Goal: Transaction & Acquisition: Purchase product/service

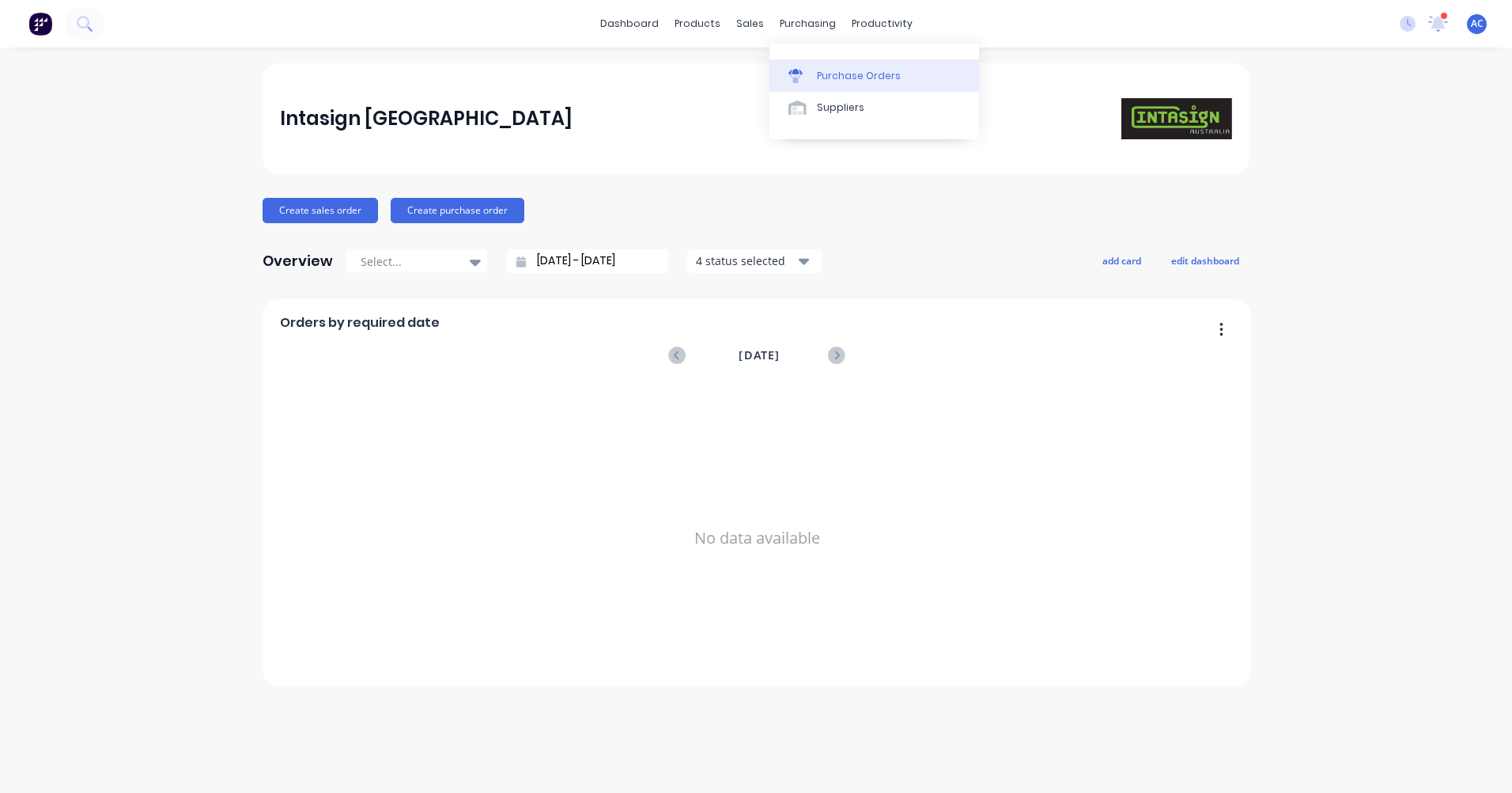
click at [816, 65] on link "Purchase Orders" at bounding box center [874, 75] width 210 height 31
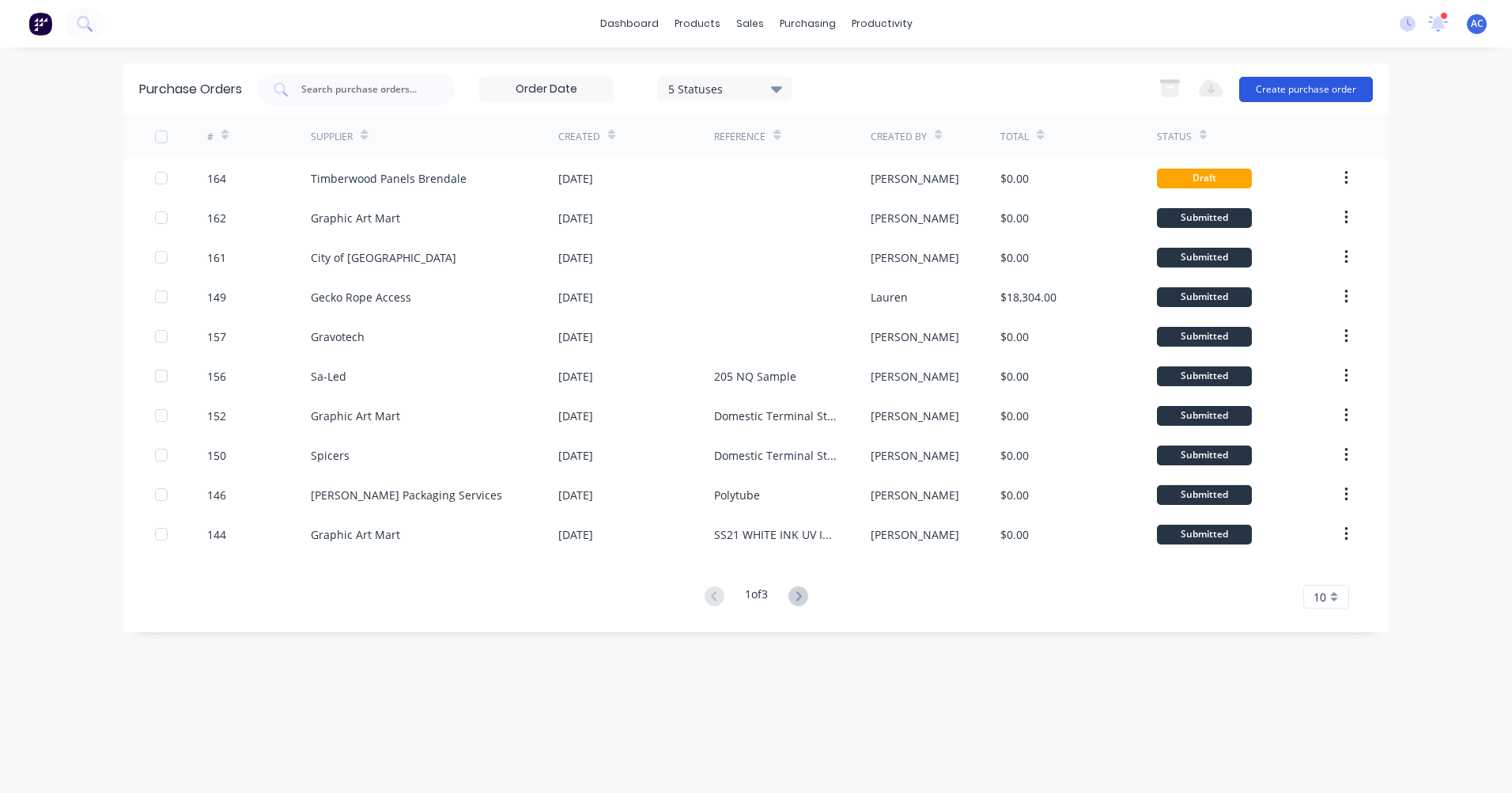
click at [1283, 87] on button "Create purchase order" at bounding box center [1306, 89] width 134 height 26
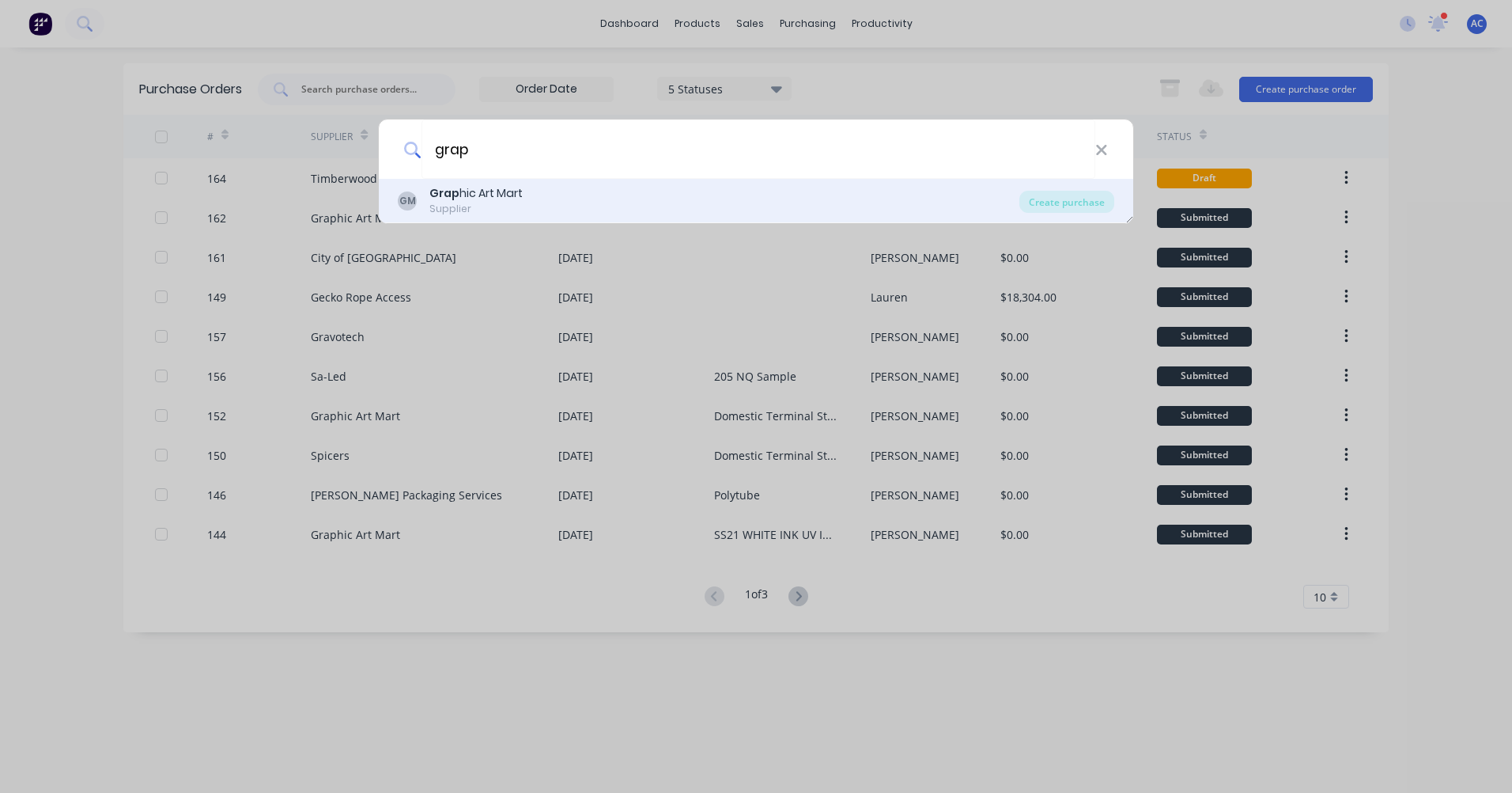
type input "grap"
click at [948, 205] on div "[PERSON_NAME] hic Art Mart Supplier" at bounding box center [709, 200] width 622 height 31
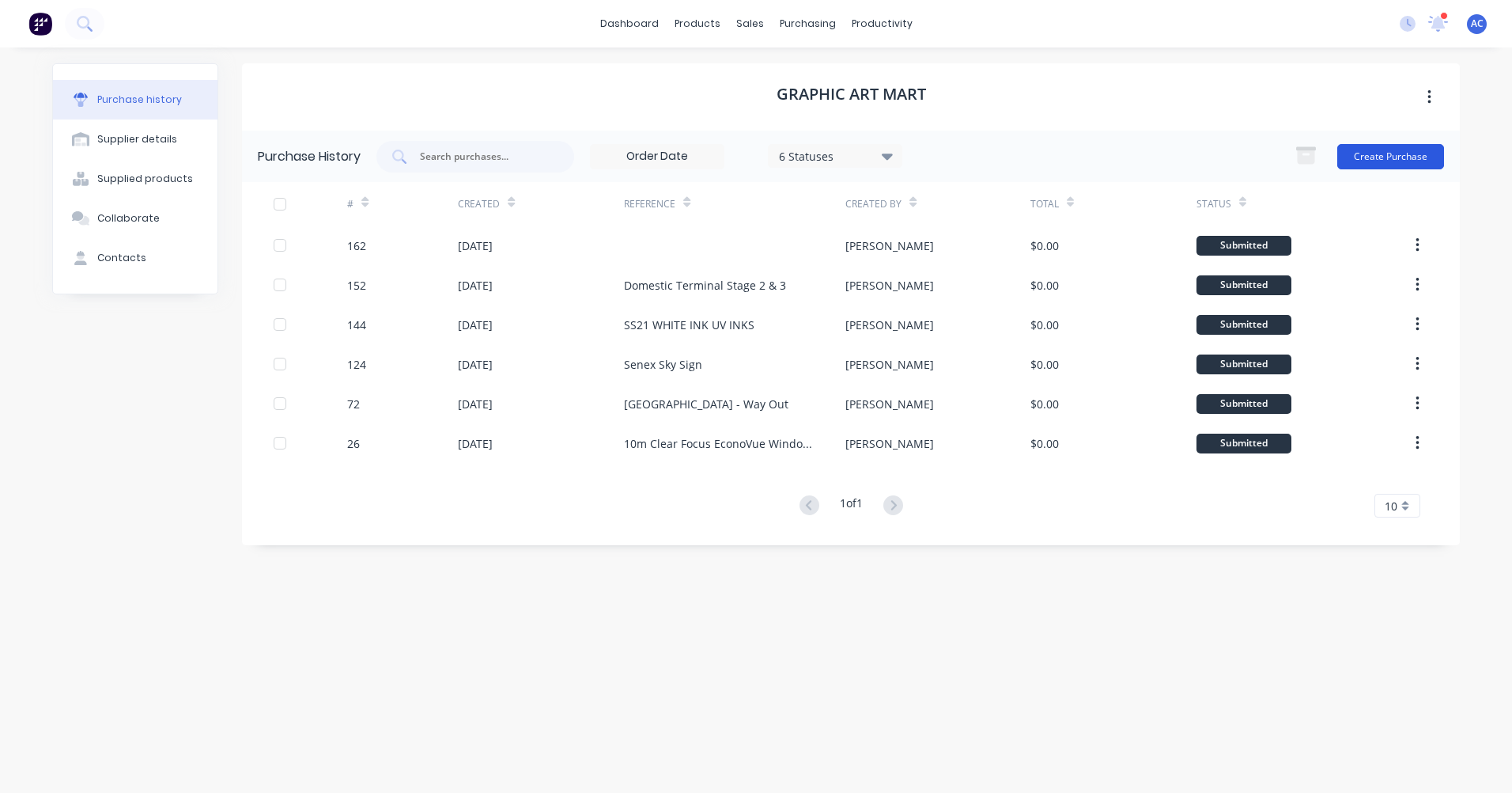
click at [1387, 158] on button "Create Purchase" at bounding box center [1391, 156] width 107 height 26
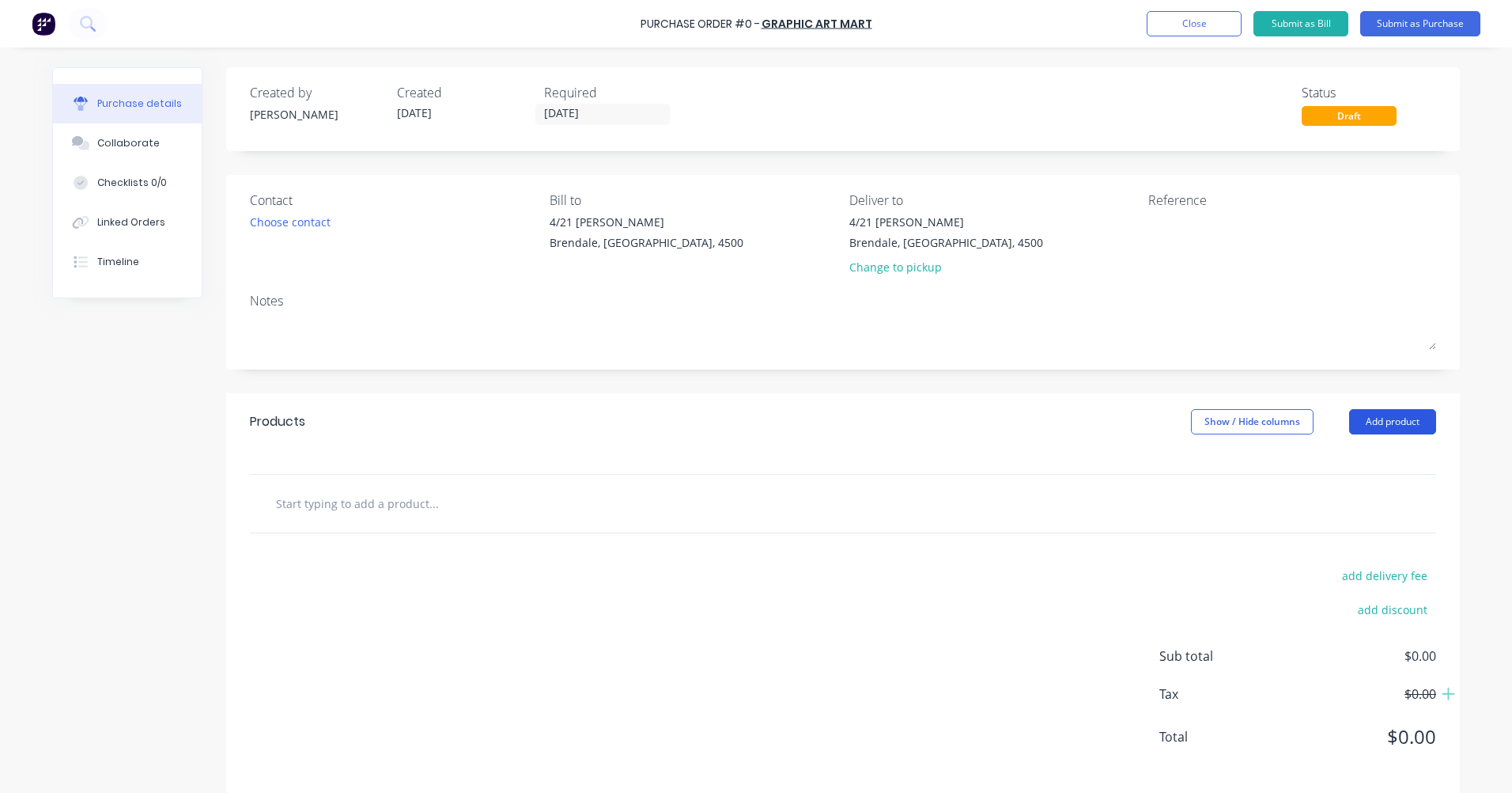
click at [1390, 421] on button "Add product" at bounding box center [1392, 421] width 87 height 26
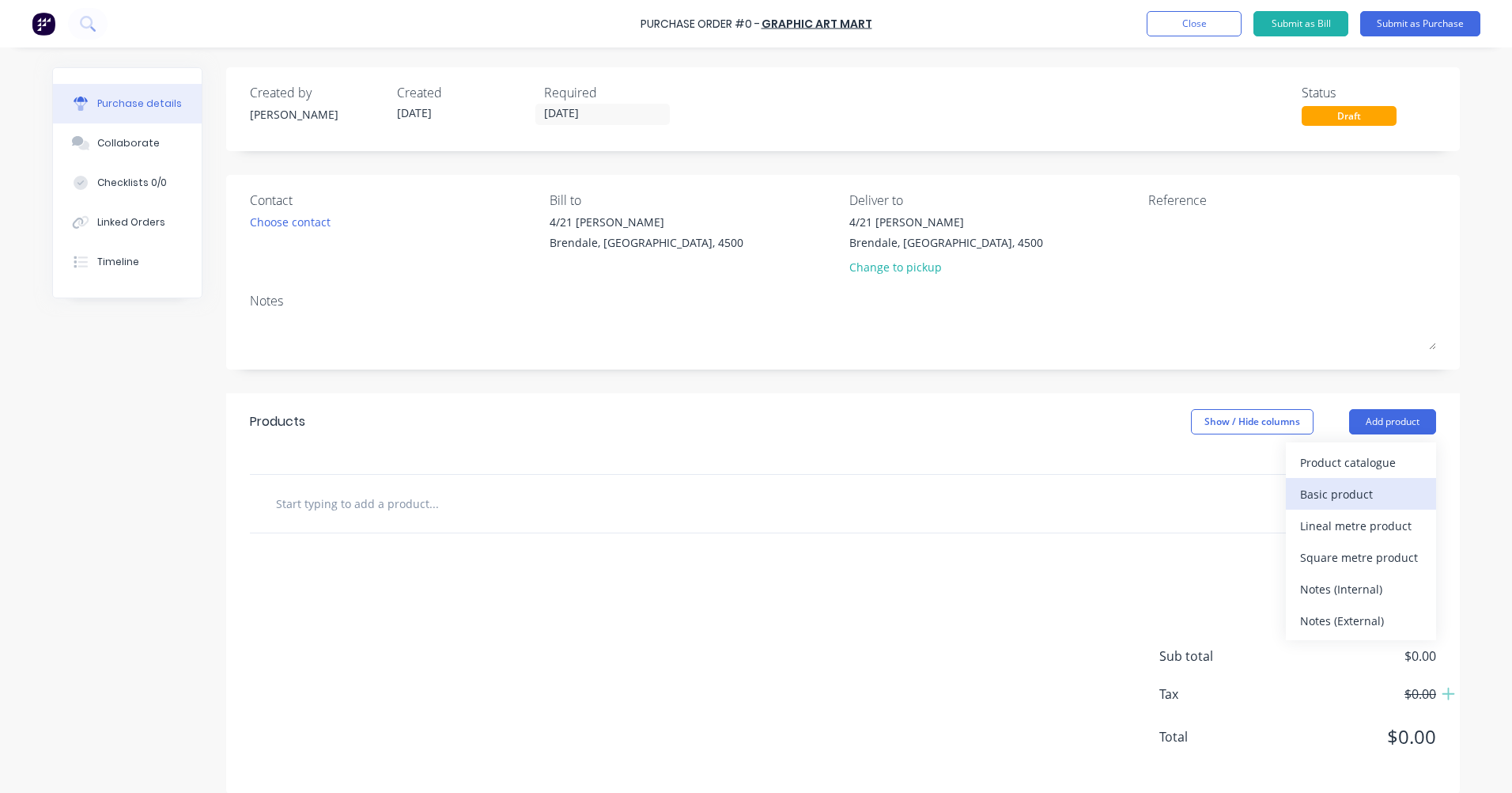
click at [1375, 480] on button "Basic product" at bounding box center [1361, 494] width 150 height 31
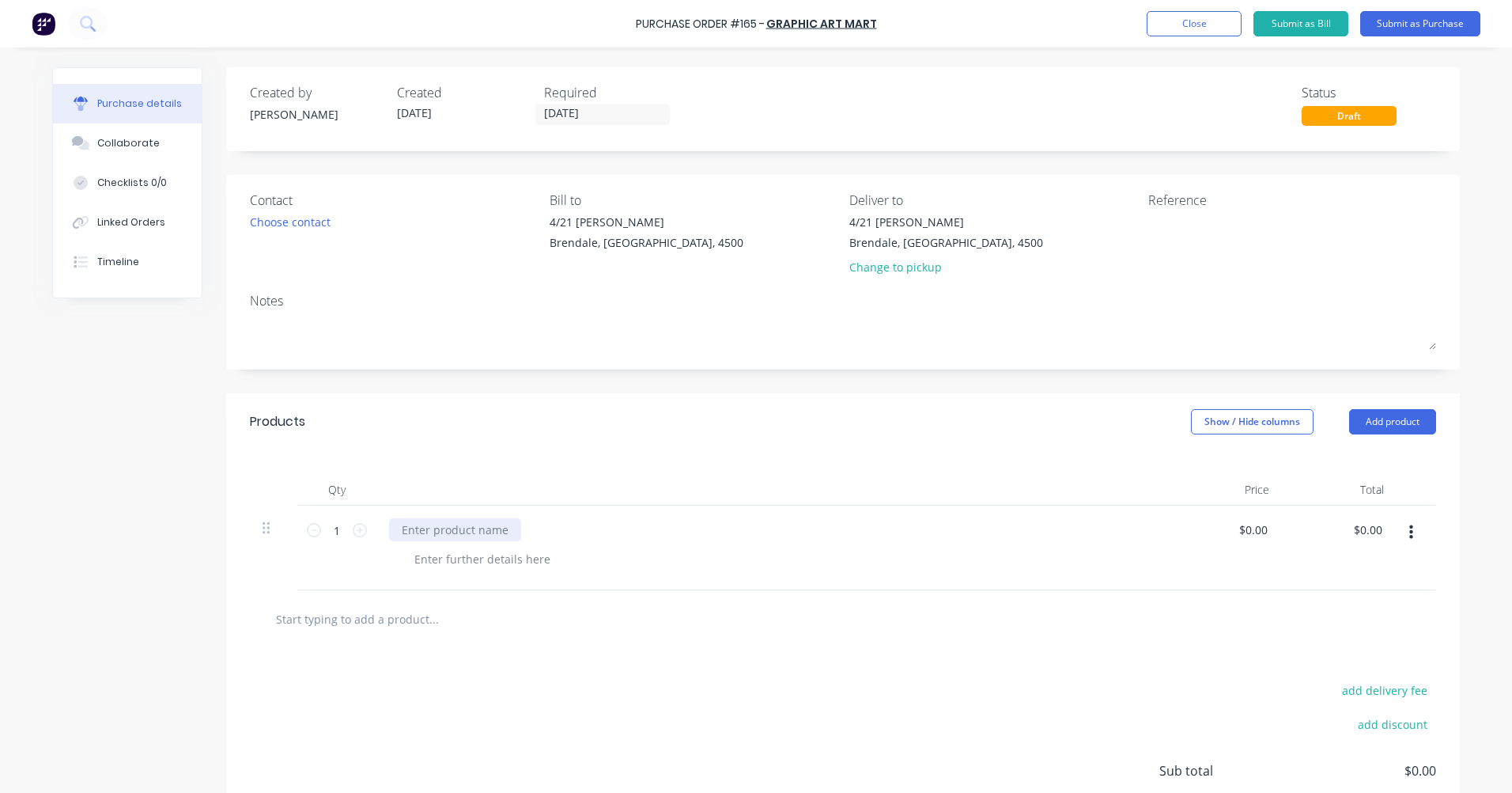
click at [476, 534] on div at bounding box center [455, 529] width 132 height 23
click at [1399, 419] on button "Add product" at bounding box center [1392, 421] width 87 height 26
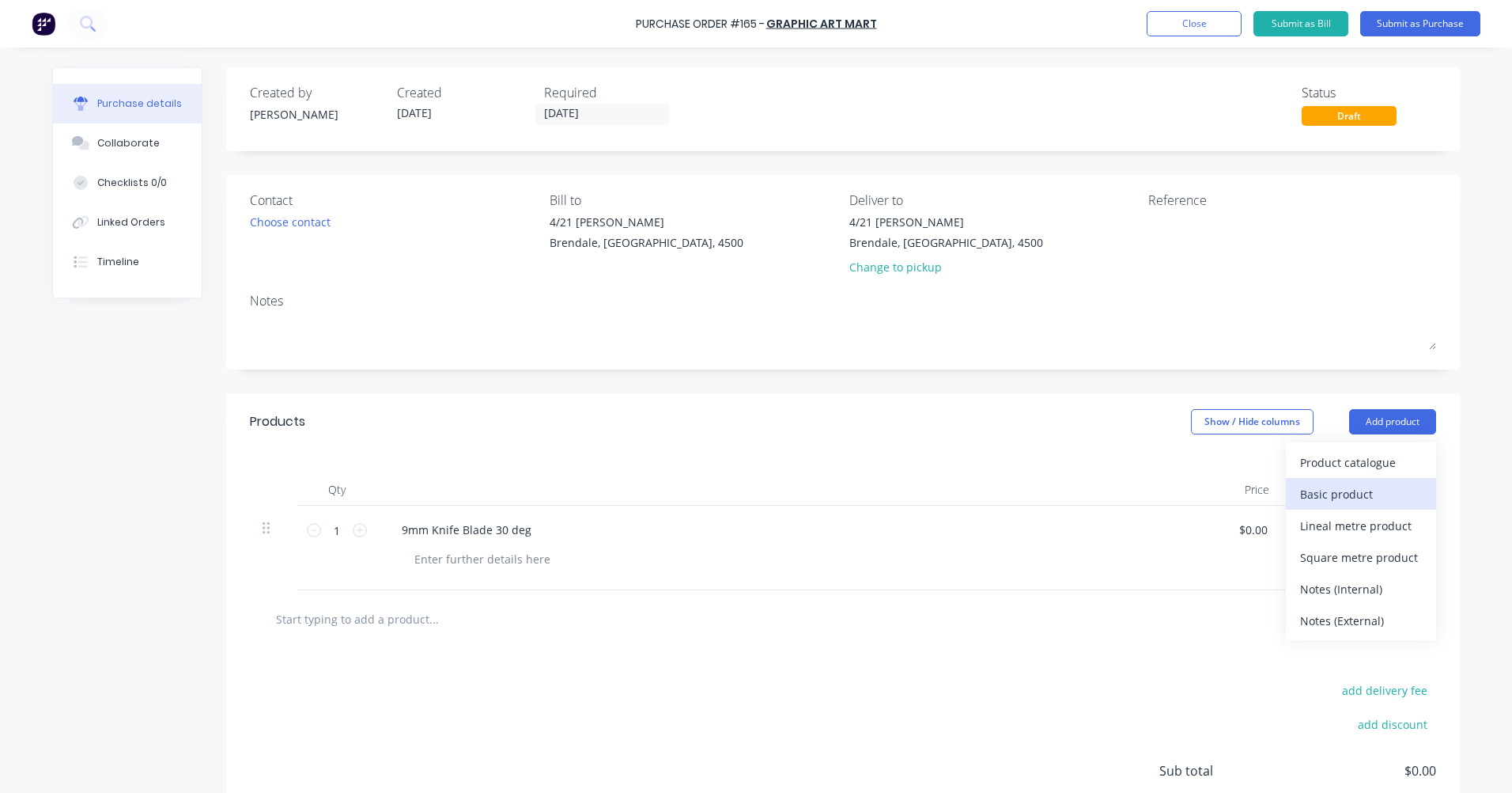
click at [1352, 497] on div "Basic product" at bounding box center [1362, 494] width 122 height 23
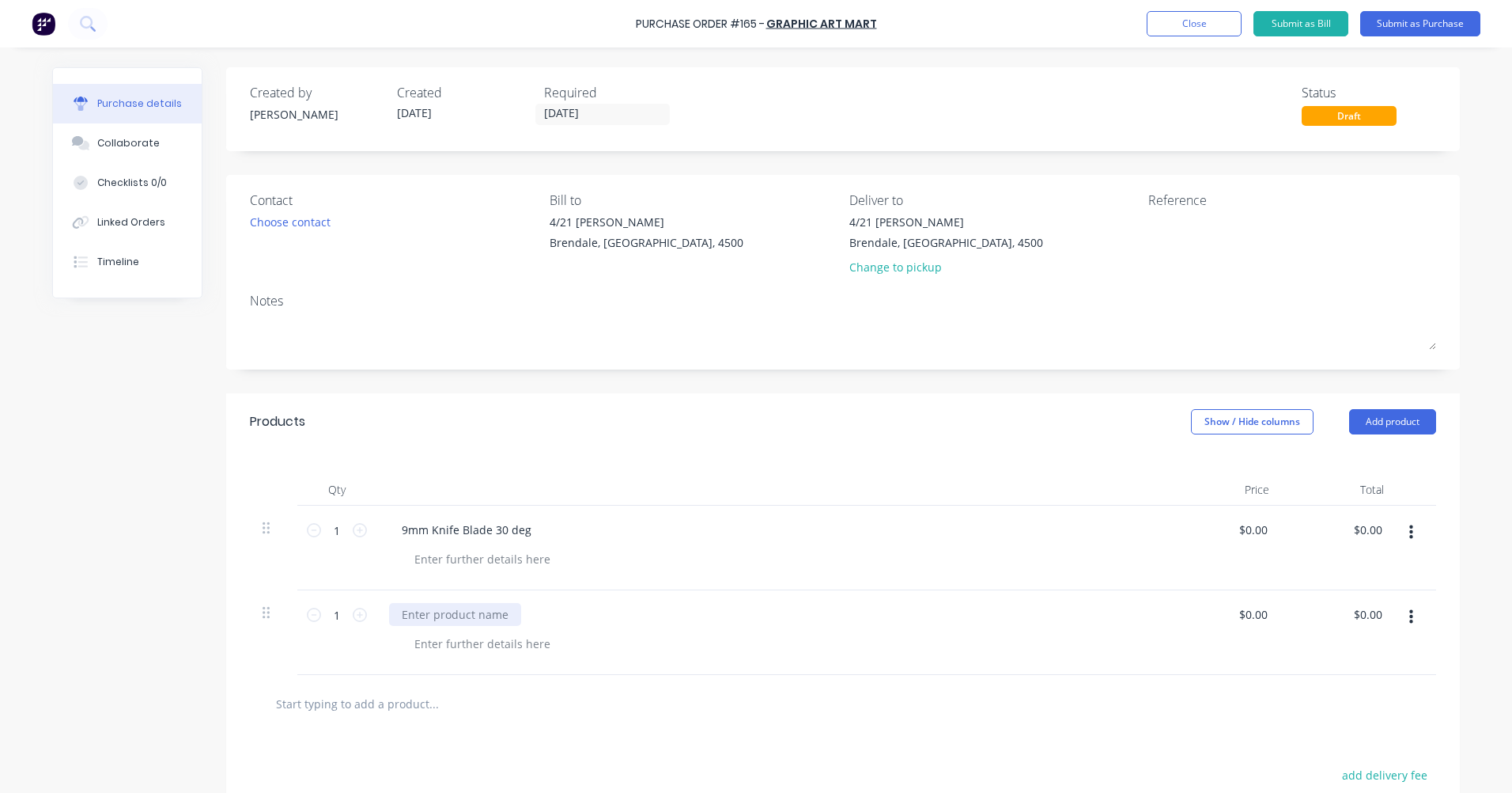
click at [467, 616] on div at bounding box center [455, 615] width 132 height 23
click at [501, 559] on div at bounding box center [482, 559] width 161 height 23
type input "$0.00"
click at [1396, 17] on button "Submit as Purchase" at bounding box center [1420, 23] width 121 height 26
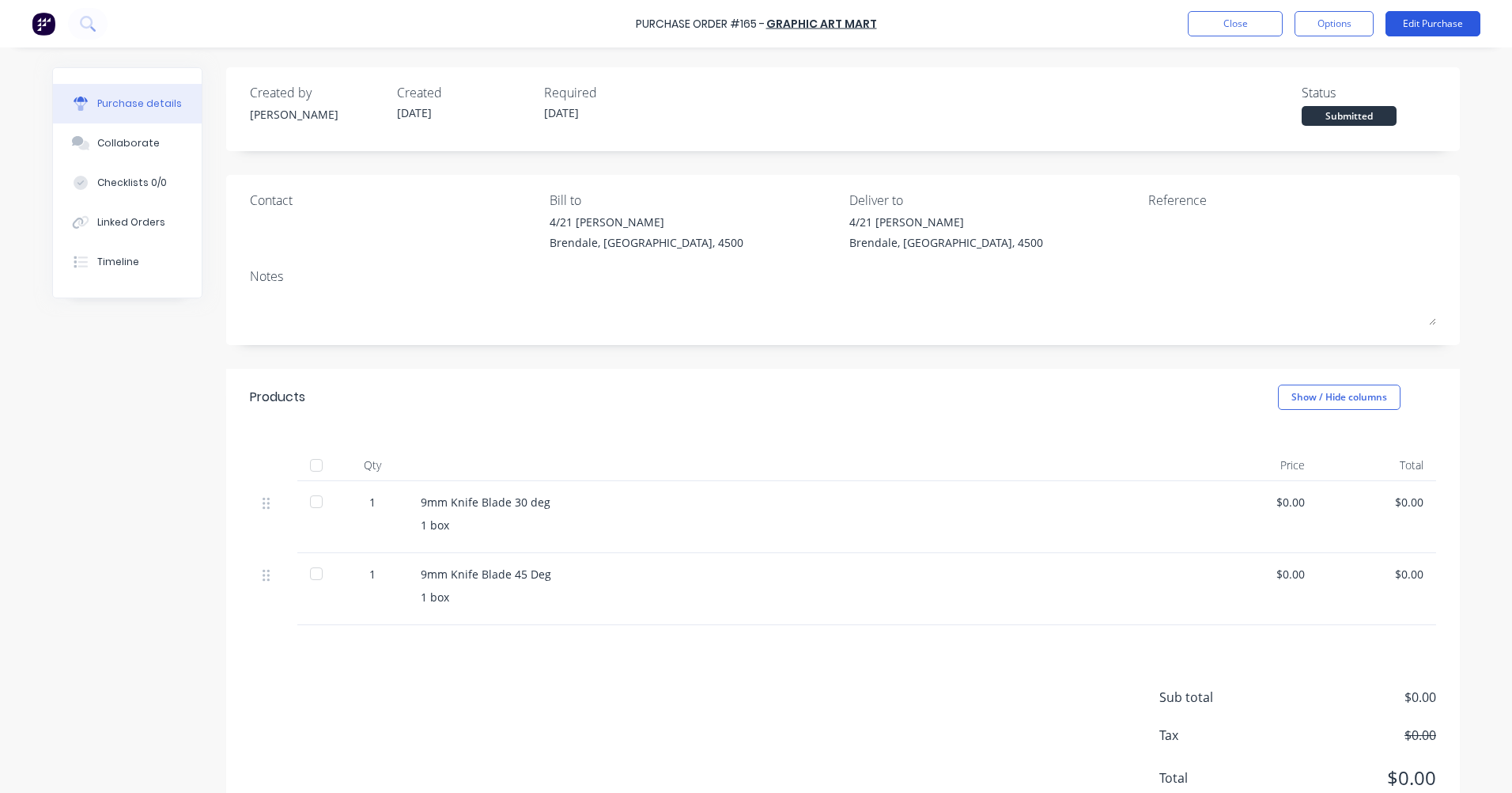
click at [1401, 19] on button "Edit Purchase" at bounding box center [1433, 23] width 95 height 26
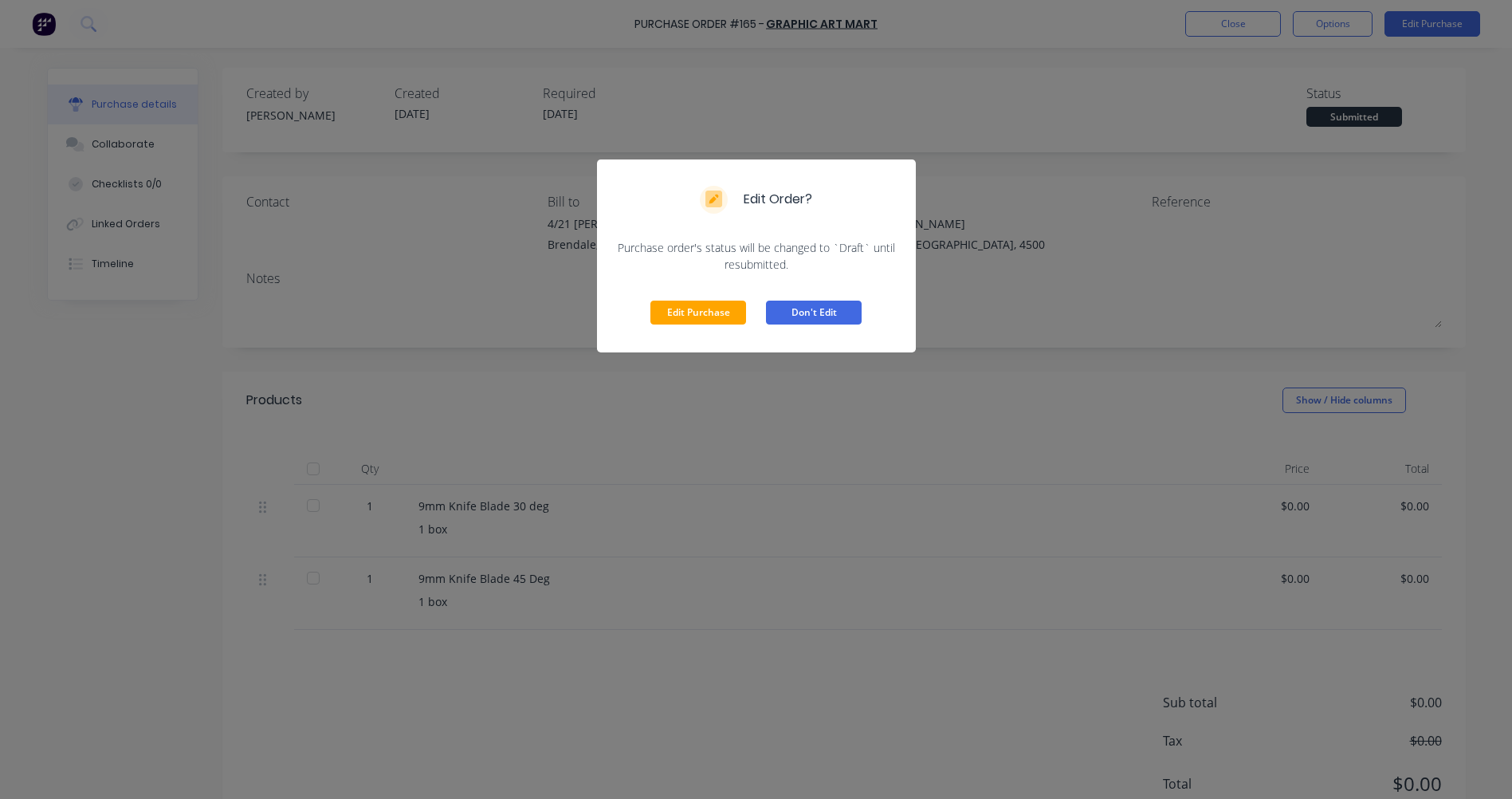
click at [840, 312] on button "Don't Edit" at bounding box center [813, 312] width 96 height 24
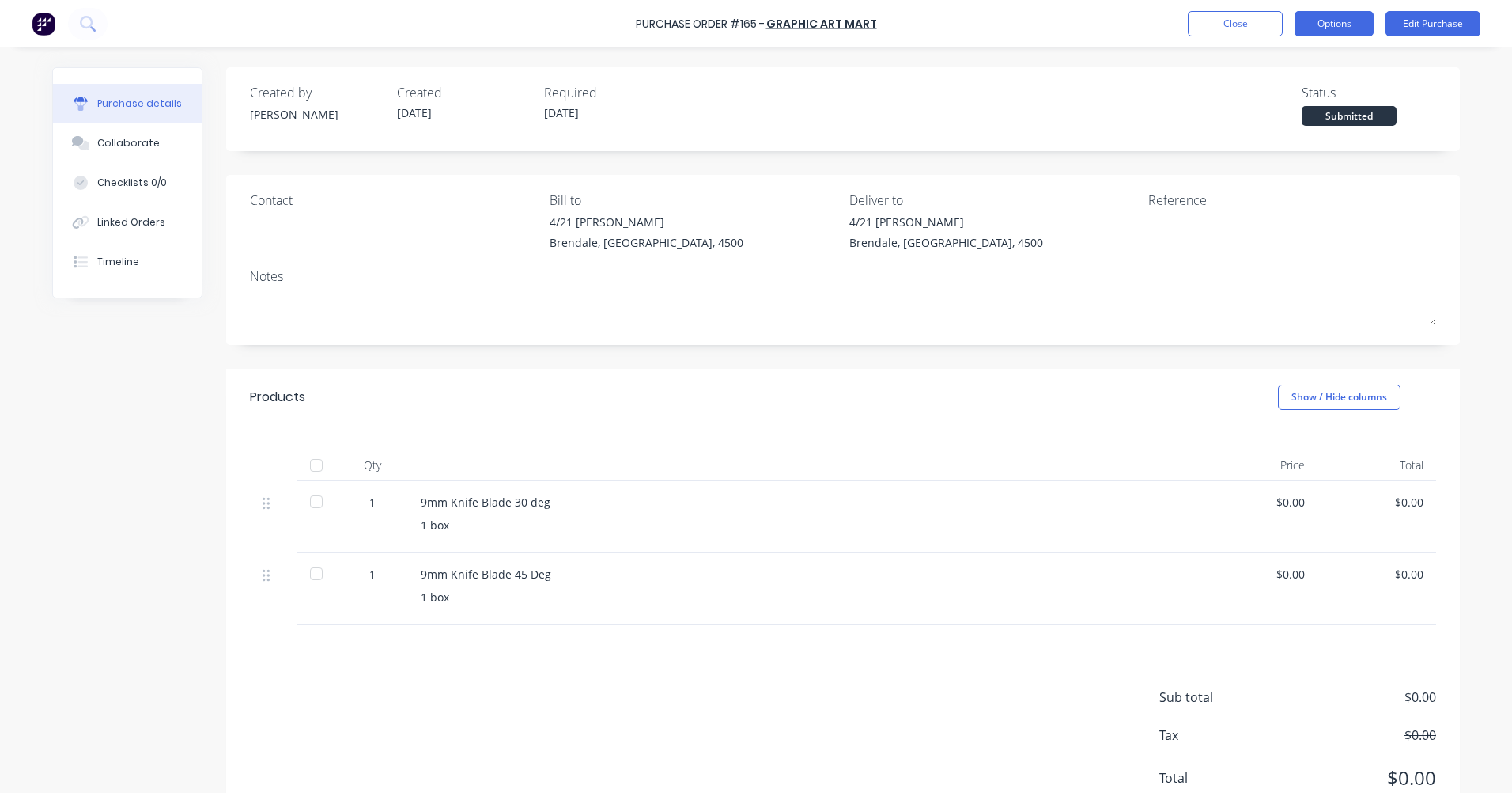
click at [1303, 24] on button "Options" at bounding box center [1334, 23] width 79 height 26
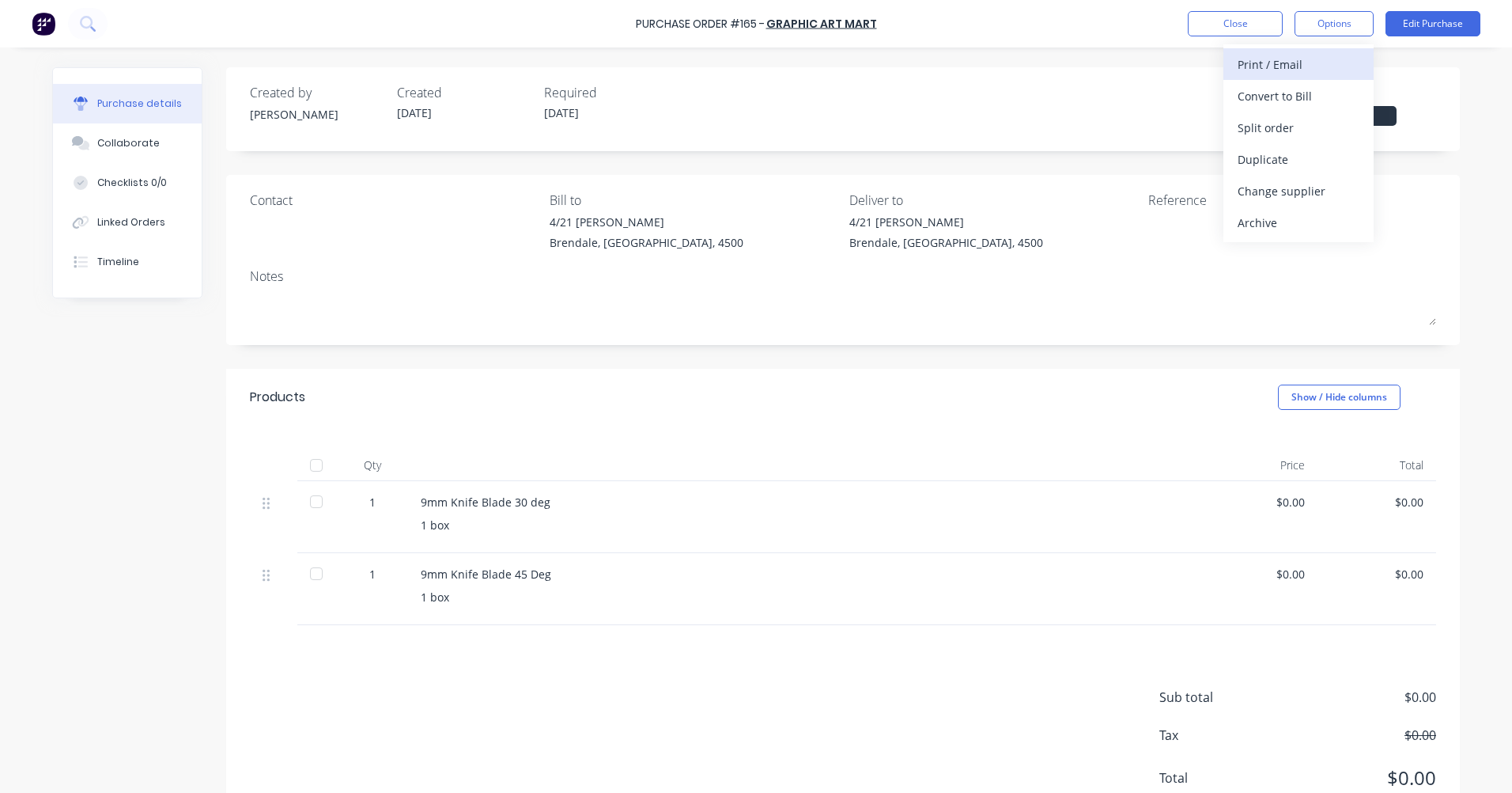
click at [1272, 72] on div "Print / Email" at bounding box center [1299, 64] width 122 height 23
click at [1258, 122] on div "Without pricing" at bounding box center [1299, 128] width 122 height 23
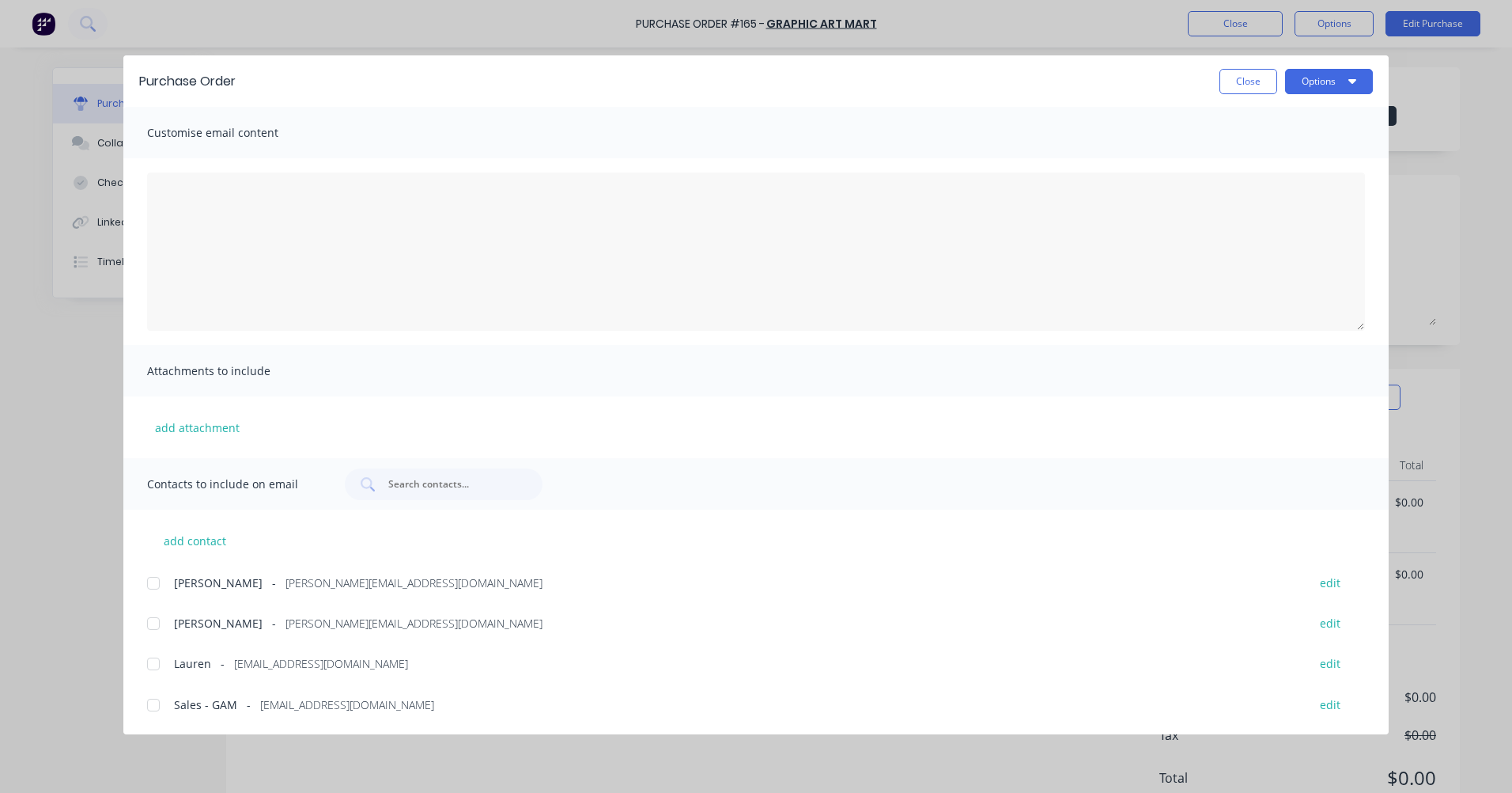
click at [193, 711] on span "Sales - GAM" at bounding box center [206, 705] width 64 height 17
click at [1357, 87] on button "Options" at bounding box center [1329, 81] width 88 height 26
click at [1260, 180] on div "Email" at bounding box center [1298, 185] width 122 height 23
click at [1253, 86] on button "Close" at bounding box center [1249, 81] width 58 height 26
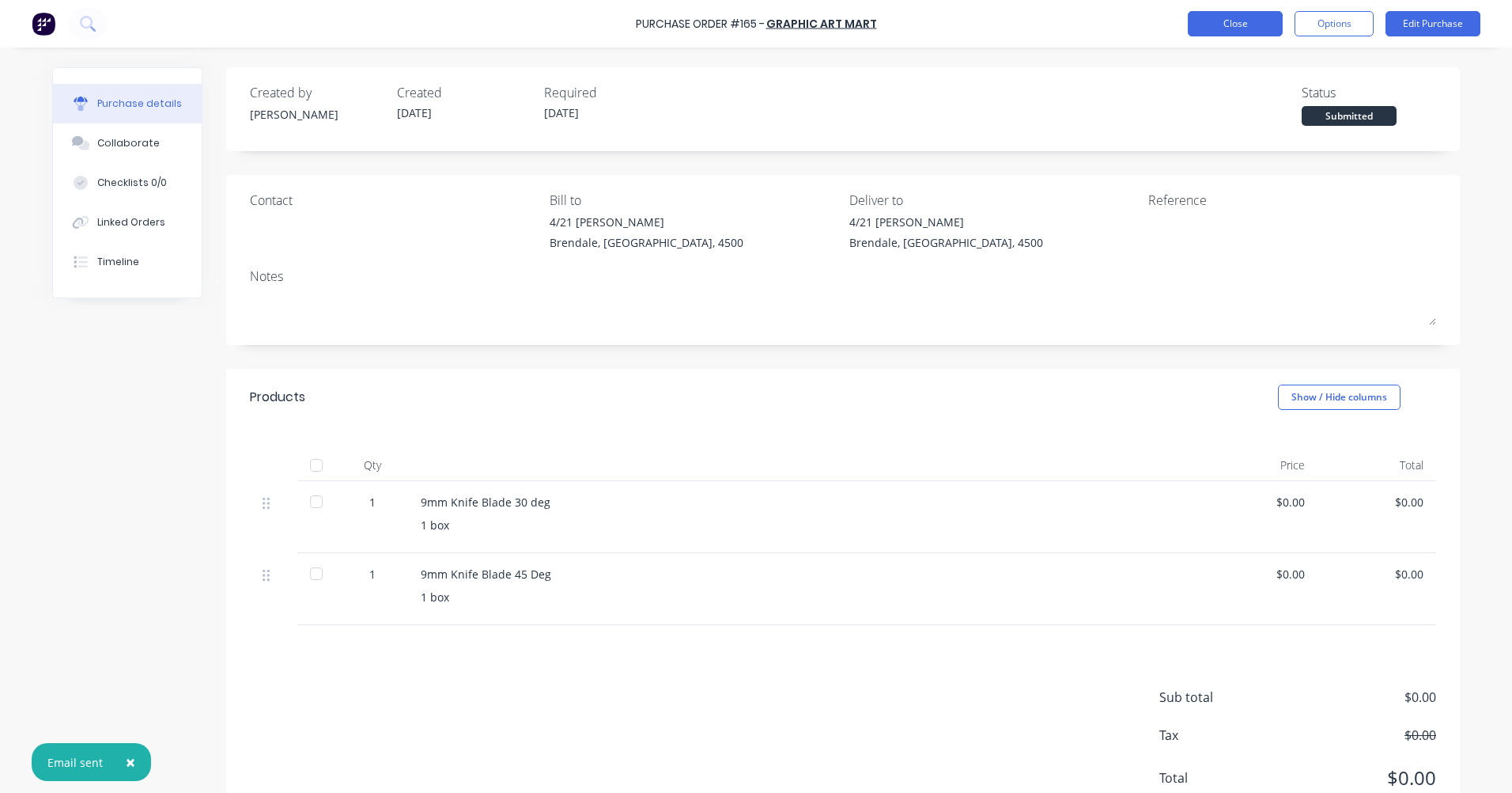
click at [1226, 28] on button "Close" at bounding box center [1235, 23] width 95 height 26
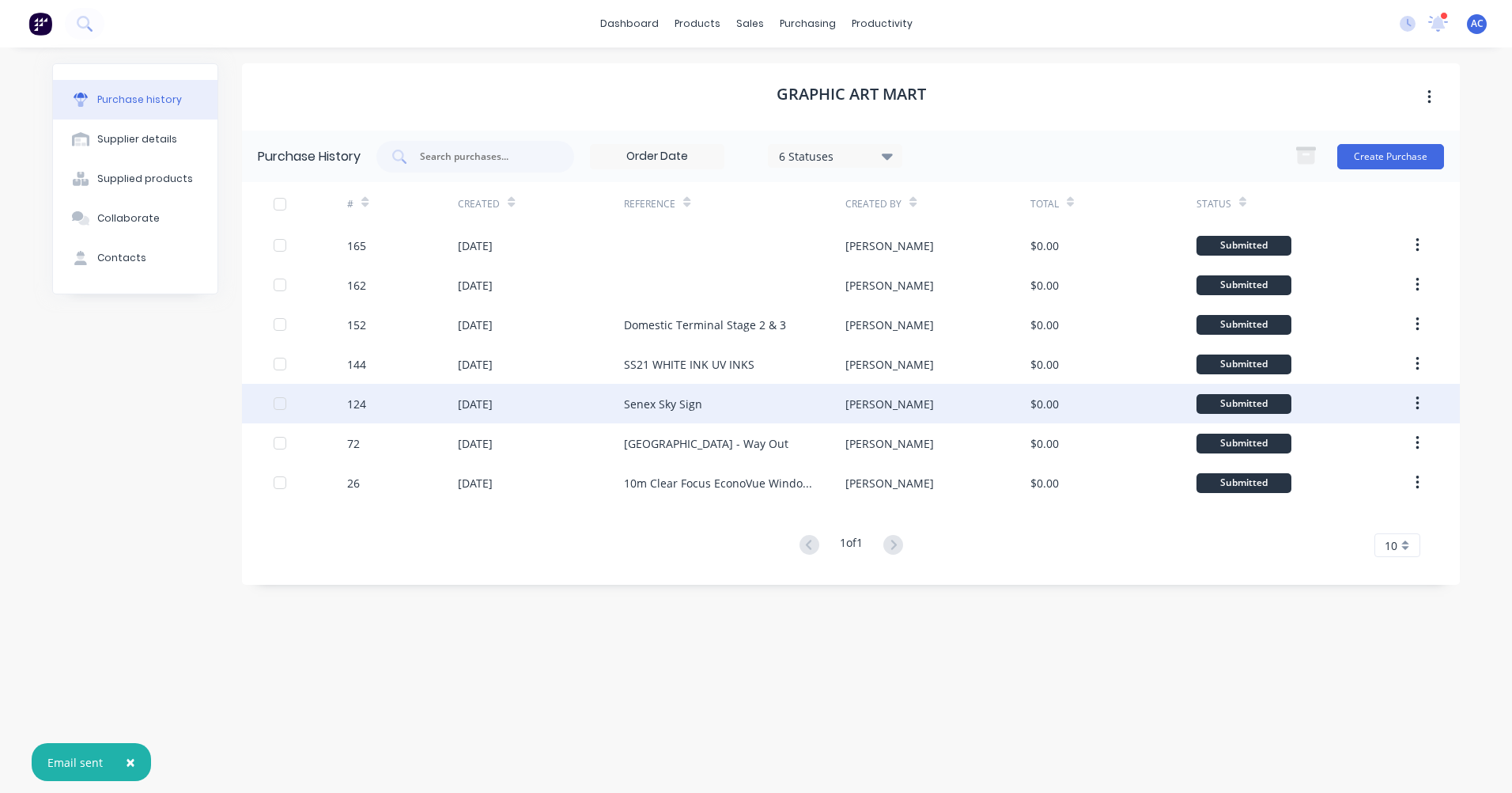
click at [703, 403] on div "Senex Sky Sign" at bounding box center [735, 404] width 221 height 40
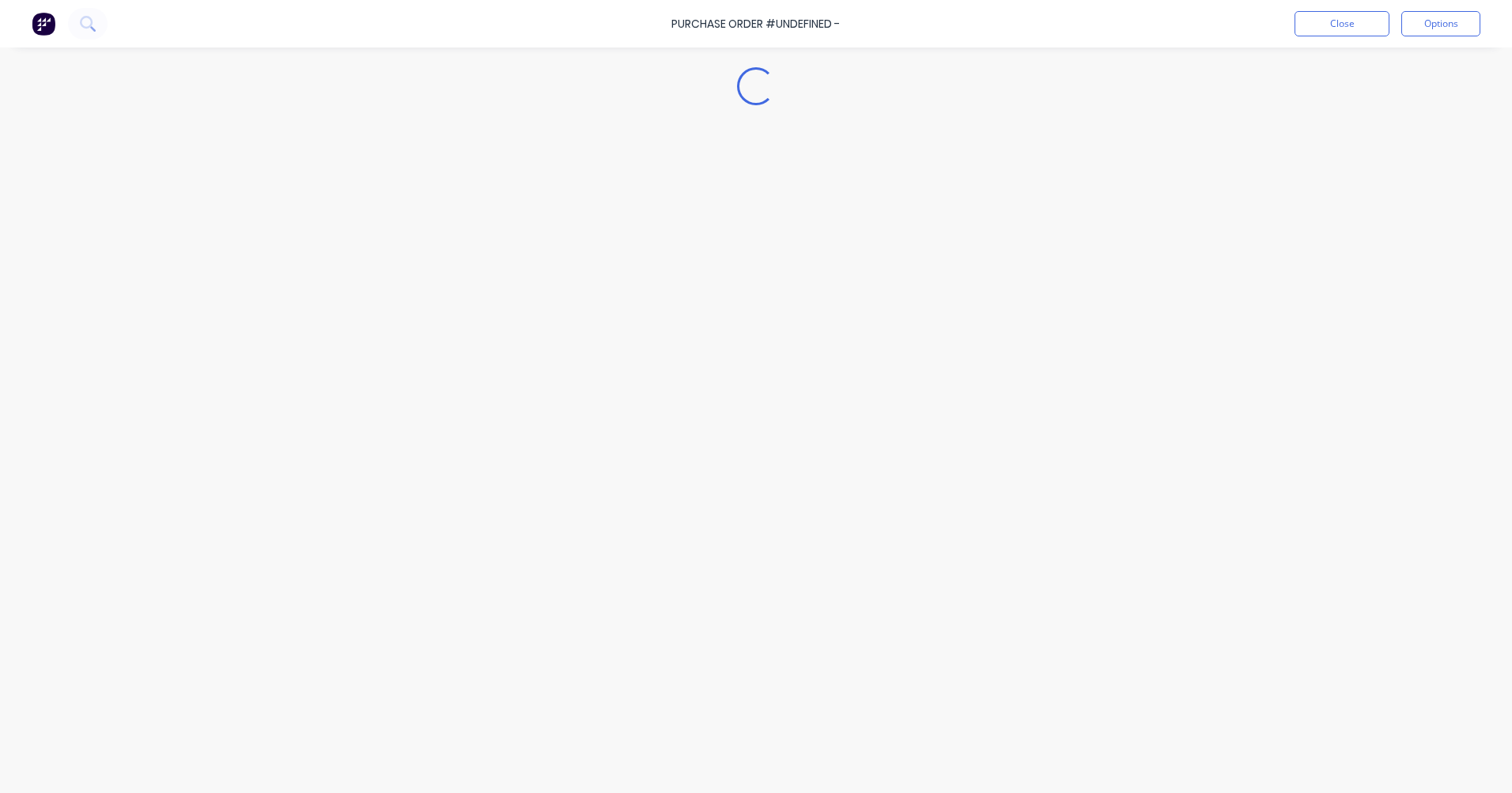
type textarea "x"
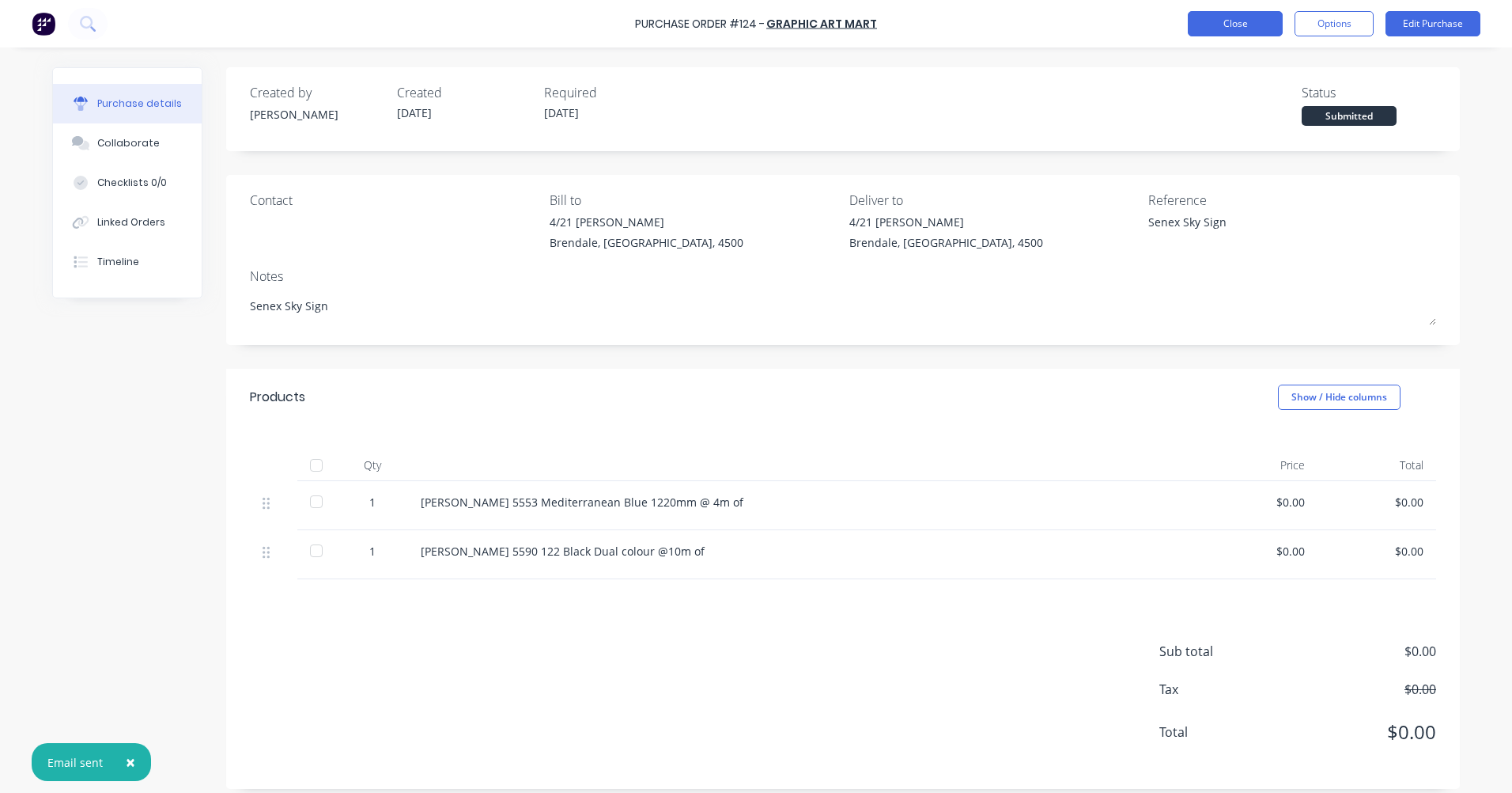
click at [1258, 34] on button "Close" at bounding box center [1235, 23] width 95 height 26
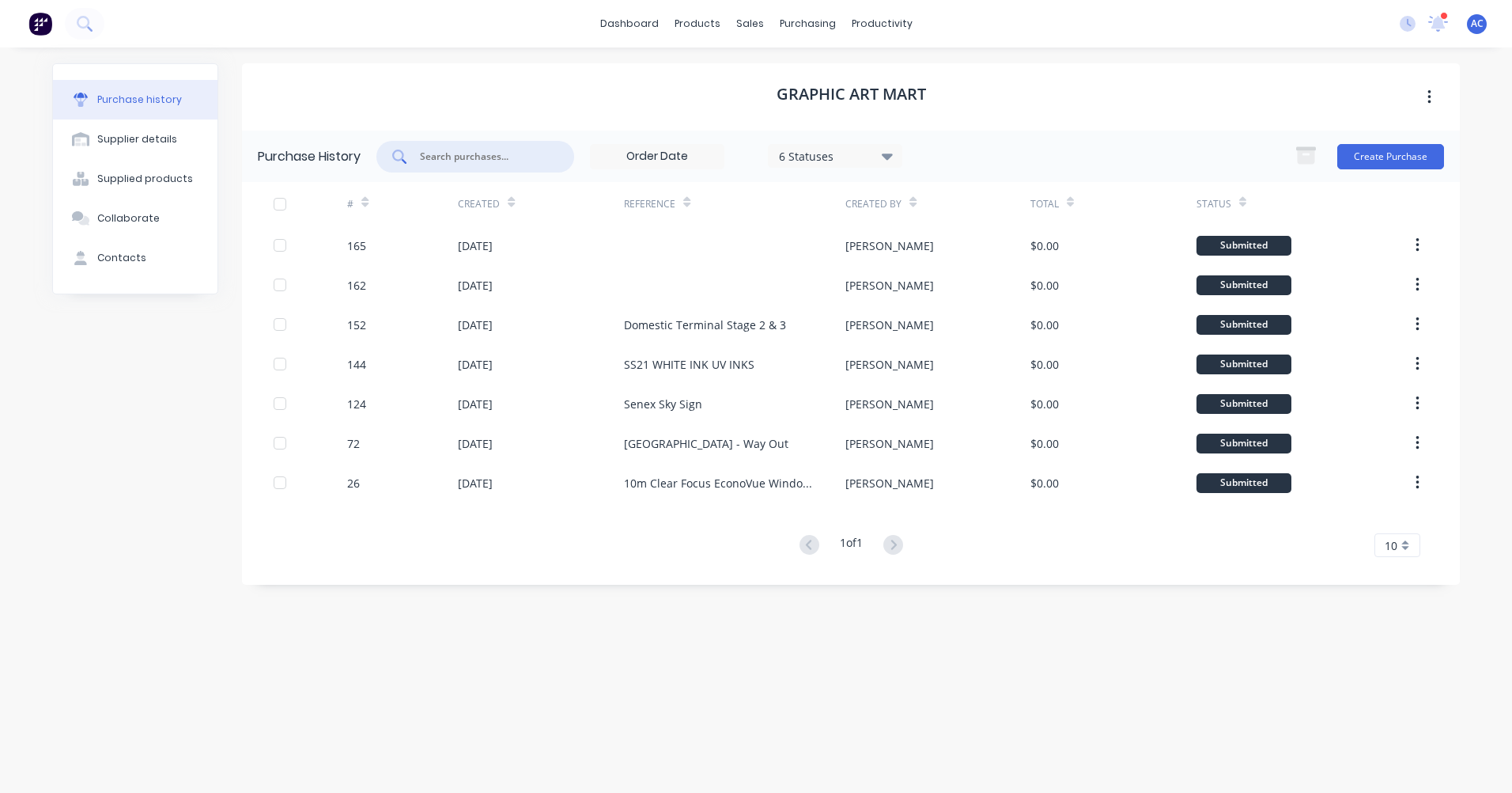
click at [464, 154] on input "text" at bounding box center [484, 156] width 131 height 16
type input "vinyl"
